Goal: Task Accomplishment & Management: Complete application form

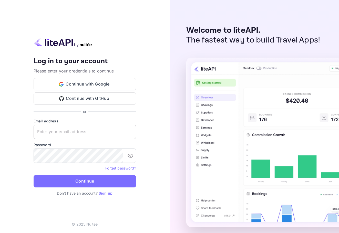
click at [83, 126] on input "text" at bounding box center [85, 132] width 102 height 14
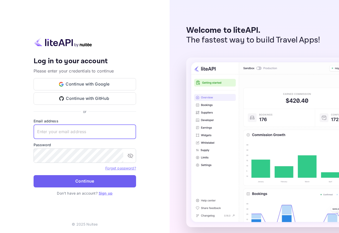
paste input "services@withjoy.com"
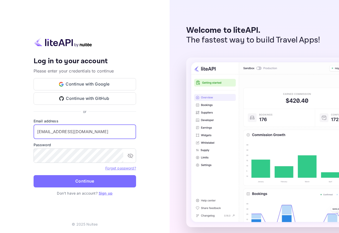
type input "services@withjoy.com"
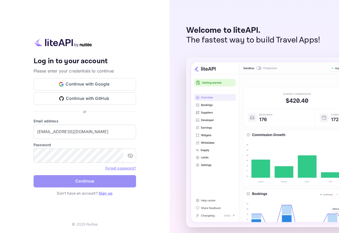
click at [131, 182] on button "Continue" at bounding box center [85, 181] width 102 height 12
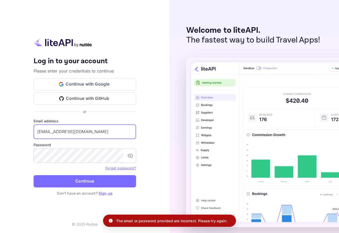
drag, startPoint x: 108, startPoint y: 130, endPoint x: 1, endPoint y: 130, distance: 107.5
click at [1, 130] on div "Your account has been created successfully, a confirmation link has been sent t…" at bounding box center [85, 116] width 170 height 233
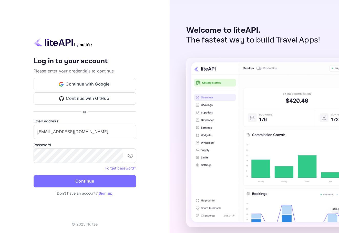
click at [7, 157] on div "Your account has been created successfully, a confirmation link has been sent t…" at bounding box center [85, 116] width 170 height 233
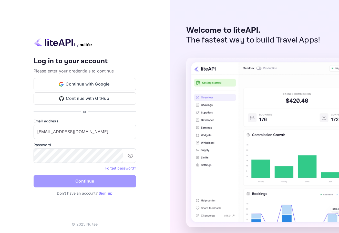
click at [83, 178] on button "Continue" at bounding box center [85, 181] width 102 height 12
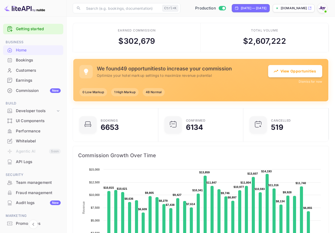
scroll to position [4, 4]
